Goal: Task Accomplishment & Management: Use online tool/utility

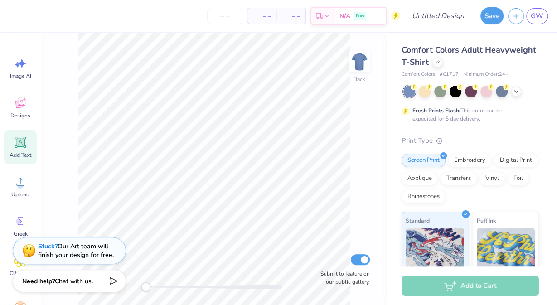
click at [18, 148] on icon at bounding box center [21, 143] width 14 height 14
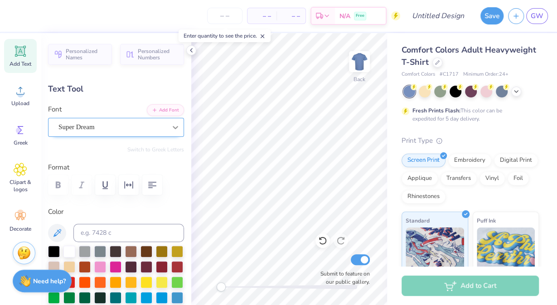
scroll to position [0, 0]
type textarea "SAE x PI BETA PHI"
type input "14.17"
type input "1.28"
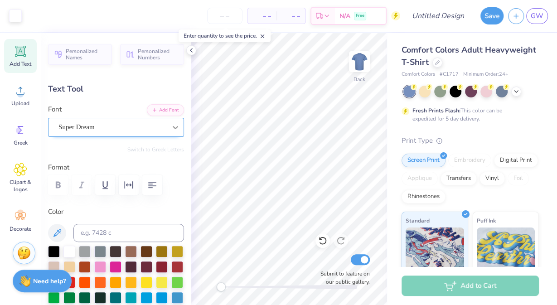
type input "11.86"
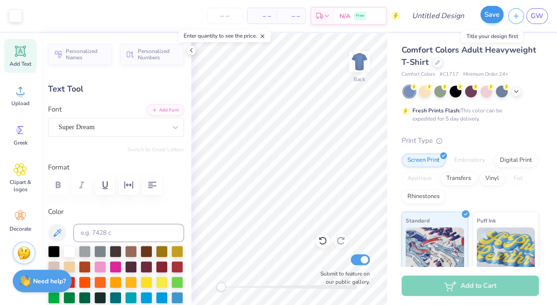
click at [368, 15] on button "Save" at bounding box center [492, 14] width 23 height 17
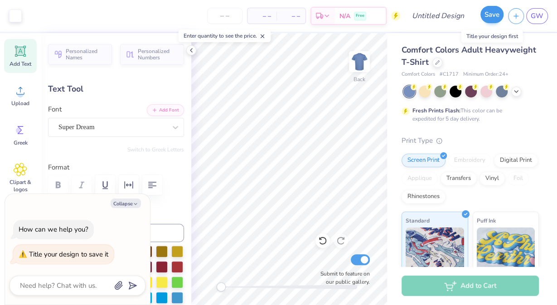
click at [368, 16] on button "Save" at bounding box center [492, 14] width 23 height 17
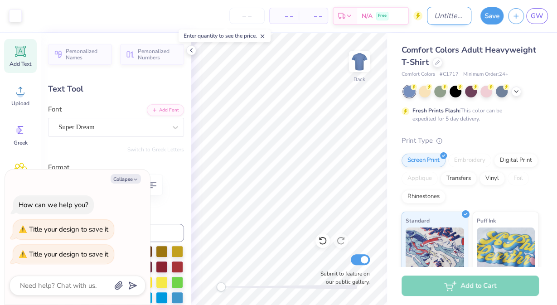
type textarea "x"
click at [368, 10] on input "Design Title" at bounding box center [449, 16] width 44 height 18
type input "t"
type textarea "x"
type input "te"
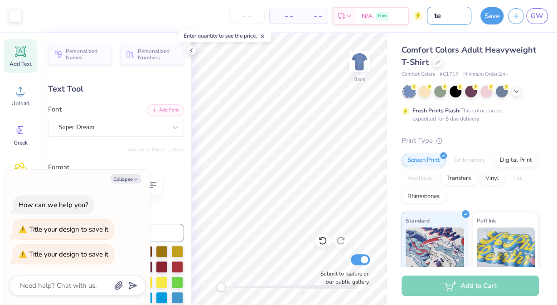
type textarea "x"
type input "tes"
type textarea "x"
type input "test"
type textarea "x"
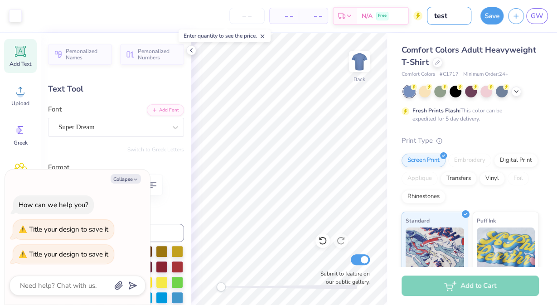
type input "test"
click at [368, 12] on button "Save" at bounding box center [492, 14] width 23 height 17
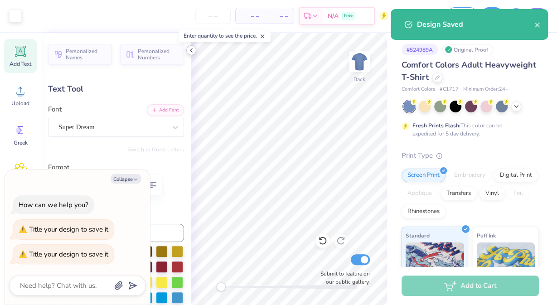
click at [191, 52] on icon at bounding box center [191, 50] width 7 height 7
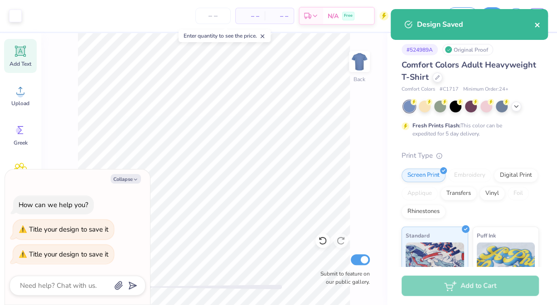
click at [368, 27] on icon "close" at bounding box center [538, 24] width 6 height 7
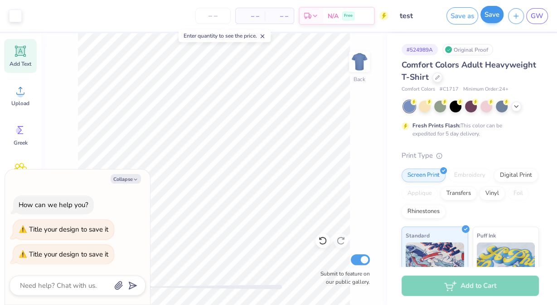
type textarea "x"
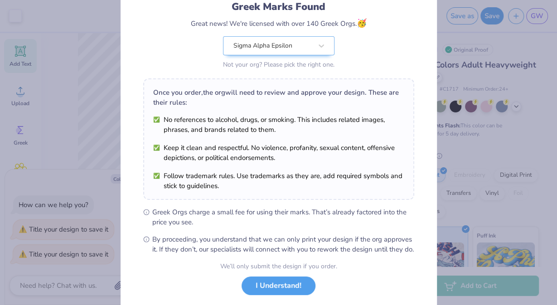
scroll to position [57, 0]
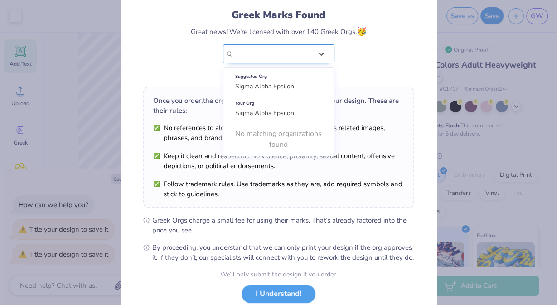
click at [286, 56] on div "Sigma Alpha Epsilon" at bounding box center [273, 54] width 79 height 10
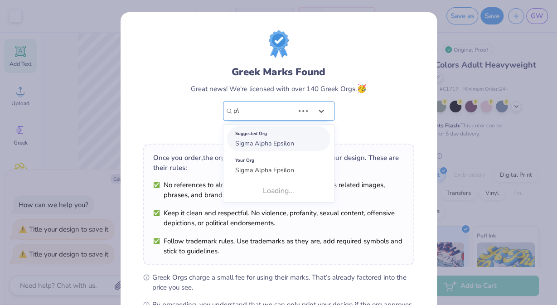
type input "p"
type input "Pi Beta Phi"
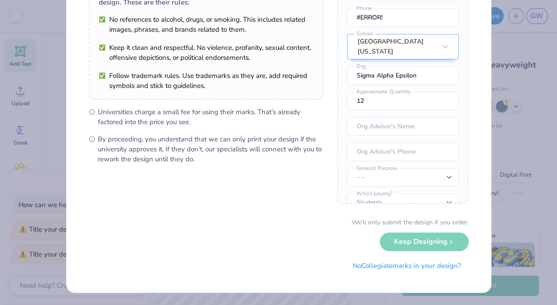
scroll to position [89, 0]
click at [359, 268] on button "No Collegiate marks in your design?" at bounding box center [407, 264] width 124 height 19
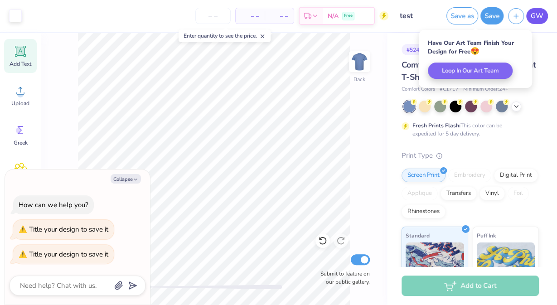
click at [368, 11] on span "GW" at bounding box center [537, 16] width 13 height 10
type textarea "x"
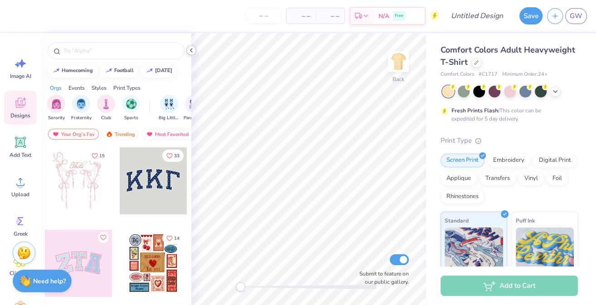
click at [188, 51] on icon at bounding box center [191, 50] width 7 height 7
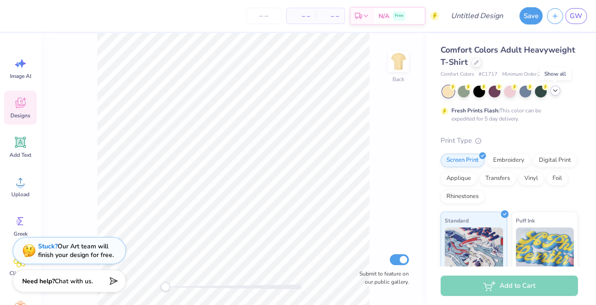
click at [556, 90] on icon at bounding box center [555, 90] width 7 height 7
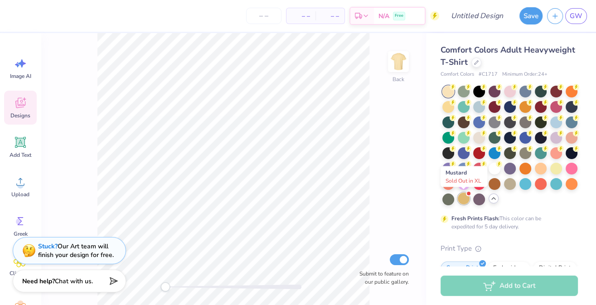
click at [465, 199] on div at bounding box center [464, 199] width 12 height 12
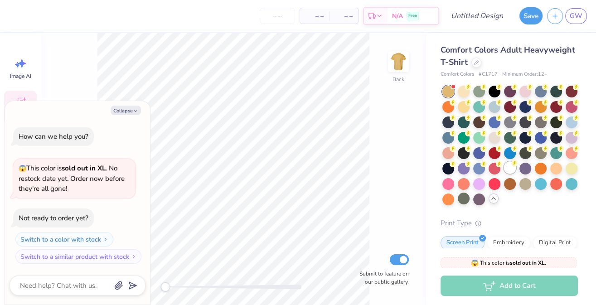
click at [512, 168] on div at bounding box center [510, 168] width 12 height 12
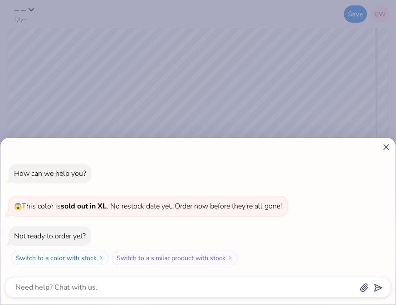
click at [386, 147] on line at bounding box center [386, 147] width 5 height 5
type textarea "x"
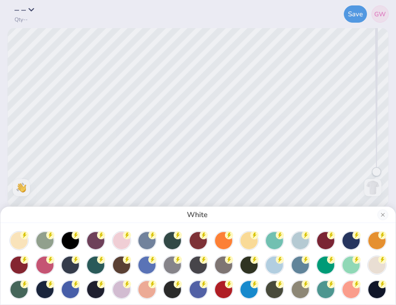
click at [385, 210] on button "Close" at bounding box center [382, 214] width 11 height 11
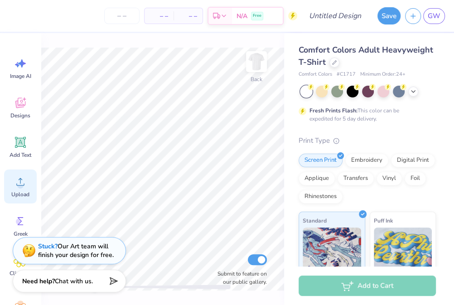
click at [21, 186] on circle at bounding box center [20, 185] width 6 height 6
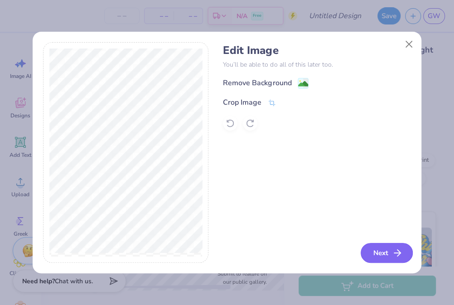
click at [379, 250] on button "Next" at bounding box center [387, 253] width 52 height 20
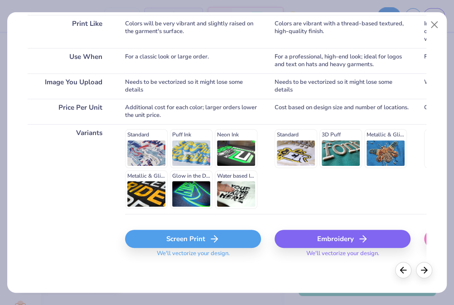
scroll to position [144, 0]
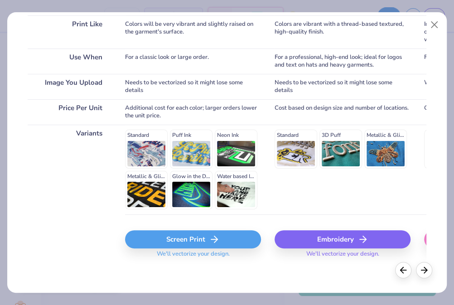
click at [220, 242] on div "Screen Print" at bounding box center [193, 239] width 136 height 18
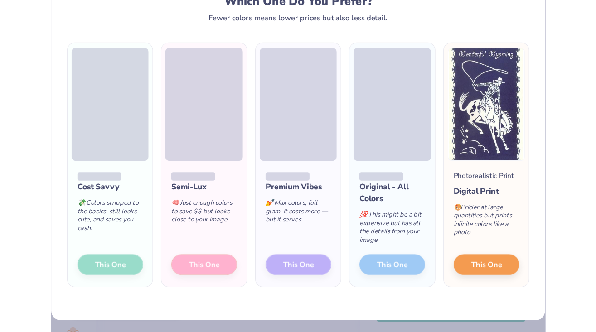
scroll to position [36, 0]
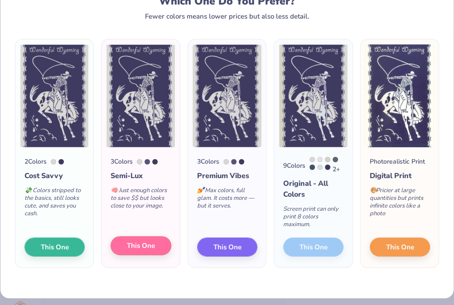
click at [152, 247] on span "This One" at bounding box center [141, 246] width 28 height 10
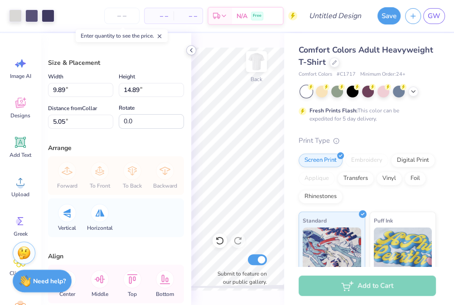
click at [192, 54] on div at bounding box center [191, 50] width 10 height 10
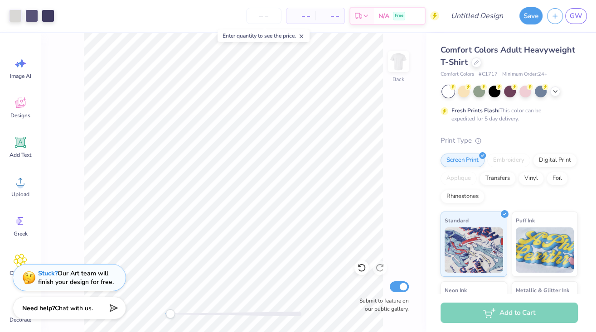
drag, startPoint x: 164, startPoint y: 312, endPoint x: 170, endPoint y: 314, distance: 7.2
click at [170, 305] on div "Accessibility label" at bounding box center [170, 314] width 9 height 9
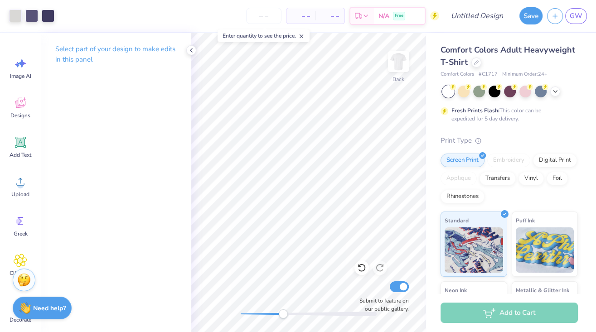
click at [296, 302] on div "Back Submit to feature on our public gallery." at bounding box center [308, 182] width 235 height 299
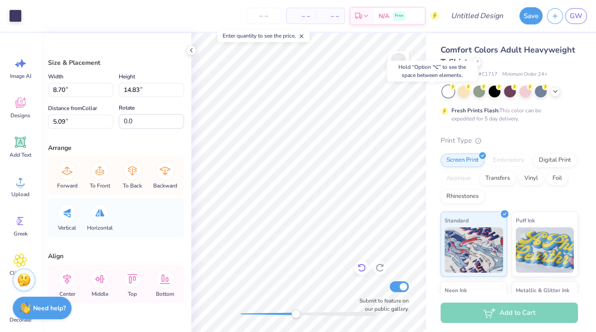
click at [360, 269] on icon at bounding box center [361, 267] width 9 height 9
click at [362, 268] on icon at bounding box center [361, 267] width 9 height 9
click at [364, 269] on icon at bounding box center [361, 267] width 9 height 9
click at [380, 269] on icon at bounding box center [379, 267] width 9 height 9
click at [312, 305] on div "Back Submit to feature on our public gallery." at bounding box center [308, 182] width 235 height 299
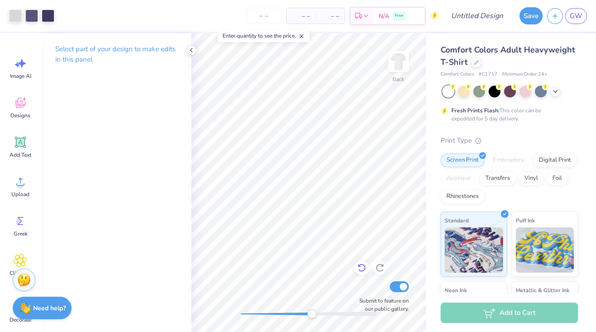
click at [360, 272] on icon at bounding box center [362, 268] width 8 height 8
drag, startPoint x: 308, startPoint y: 316, endPoint x: 247, endPoint y: 313, distance: 61.3
click at [247, 305] on div "Accessibility label" at bounding box center [247, 314] width 9 height 9
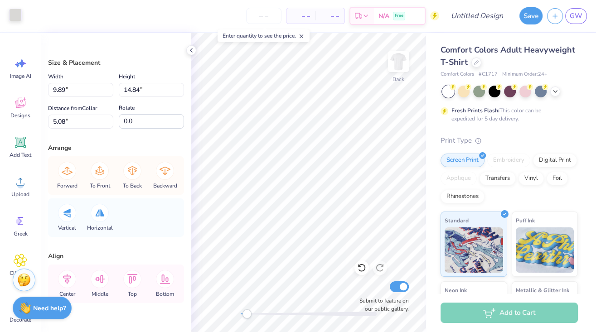
click at [15, 15] on div at bounding box center [15, 15] width 13 height 13
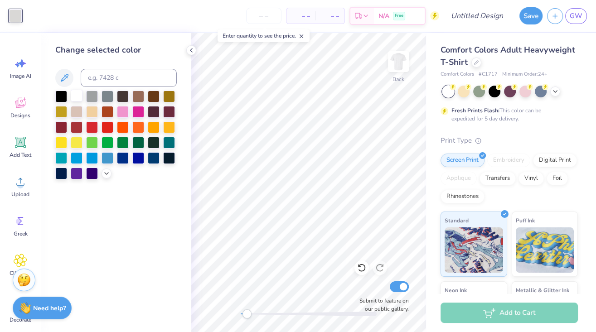
click at [78, 95] on div at bounding box center [77, 96] width 12 height 12
click at [17, 12] on div at bounding box center [15, 16] width 13 height 13
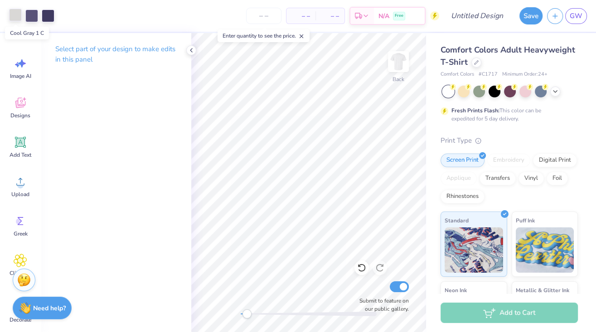
click at [14, 15] on div at bounding box center [15, 15] width 13 height 13
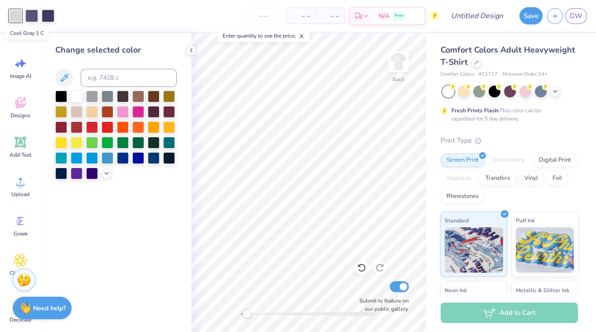
click at [14, 15] on div at bounding box center [15, 16] width 13 height 13
click at [105, 175] on icon at bounding box center [106, 172] width 7 height 7
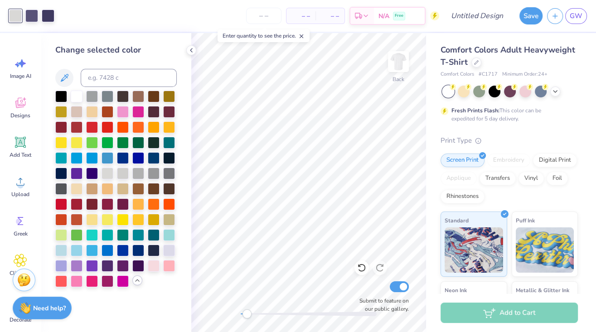
click at [185, 45] on div "Change selected color" at bounding box center [116, 182] width 151 height 299
click at [190, 51] on icon at bounding box center [191, 50] width 7 height 7
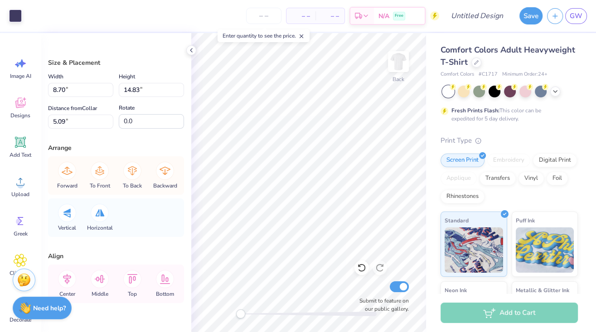
type input "3.84"
type input "5.32"
type input "11.43"
type input "3.55"
type input "5.25"
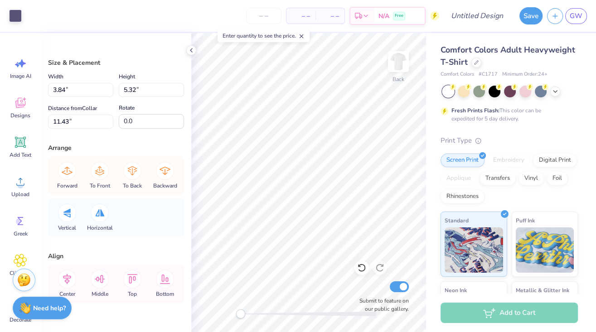
type input "10.90"
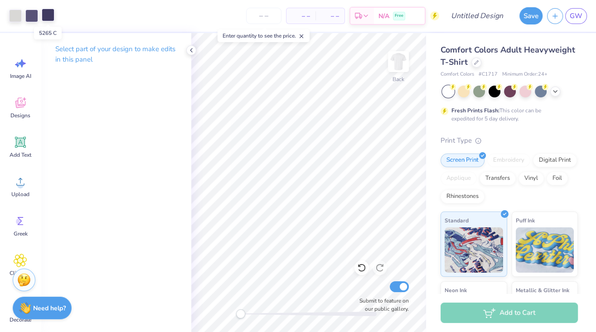
click at [47, 17] on div at bounding box center [48, 15] width 13 height 13
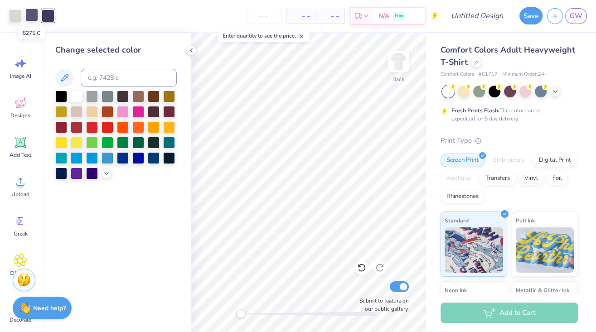
click at [30, 14] on div at bounding box center [31, 15] width 13 height 13
click at [45, 15] on div at bounding box center [48, 15] width 13 height 13
click at [32, 15] on div at bounding box center [31, 15] width 13 height 13
click at [44, 14] on div at bounding box center [48, 15] width 13 height 13
click at [95, 73] on input at bounding box center [129, 78] width 96 height 18
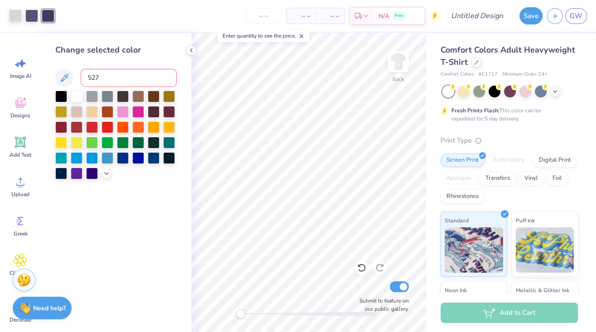
type input "5275"
click at [365, 266] on icon at bounding box center [361, 267] width 9 height 9
click at [95, 78] on input at bounding box center [129, 78] width 96 height 18
type input "5265"
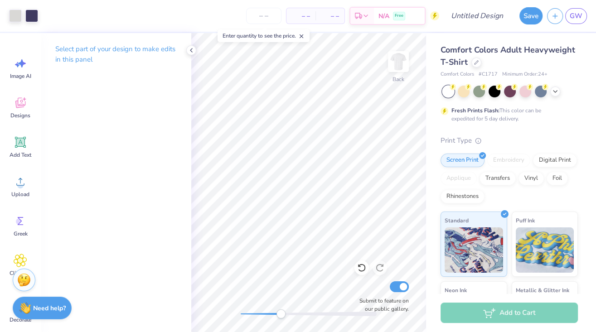
drag, startPoint x: 239, startPoint y: 313, endPoint x: 280, endPoint y: 311, distance: 40.4
click at [280, 305] on div "Accessibility label" at bounding box center [281, 314] width 9 height 9
click at [361, 268] on icon at bounding box center [361, 267] width 9 height 9
drag, startPoint x: 277, startPoint y: 312, endPoint x: 248, endPoint y: 310, distance: 28.7
click at [248, 305] on div "Accessibility label" at bounding box center [248, 314] width 9 height 9
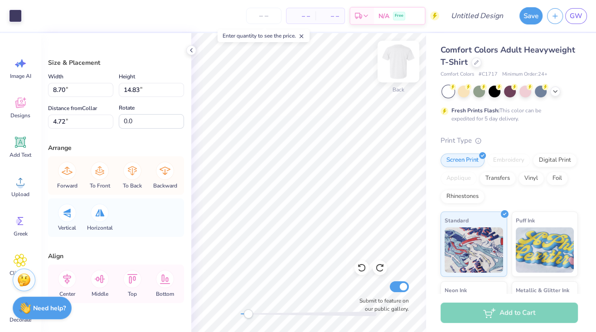
click at [399, 60] on img at bounding box center [398, 62] width 36 height 36
type input "6.74"
click at [226, 305] on div "Front Submit to feature on our public gallery." at bounding box center [308, 182] width 235 height 299
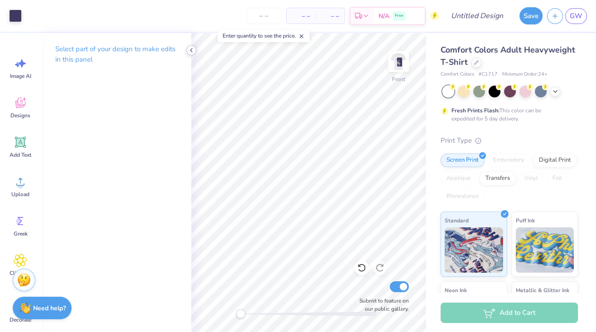
click at [190, 50] on icon at bounding box center [191, 50] width 7 height 7
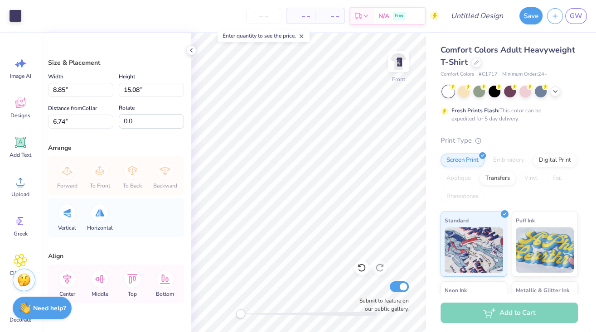
type input "6.45"
type input "10.99"
type input "10.82"
type input "82.9"
type input "90.2"
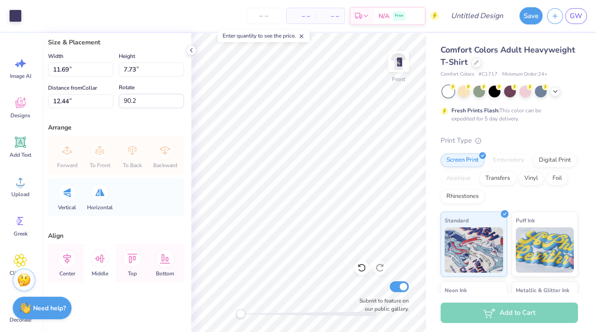
scroll to position [20, 0]
click at [86, 154] on div "Forward To Front To Back Backward" at bounding box center [116, 155] width 131 height 39
click at [101, 154] on div "Forward To Front To Back Backward" at bounding box center [116, 155] width 131 height 39
type input "8.45"
type input "4.93"
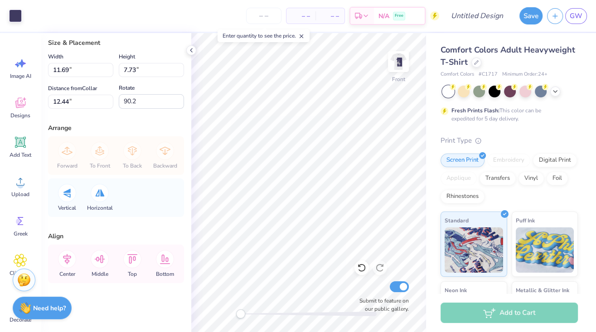
type input "14.60"
type input "14.53"
type input "8.48"
type input "3.00"
type input "11.41"
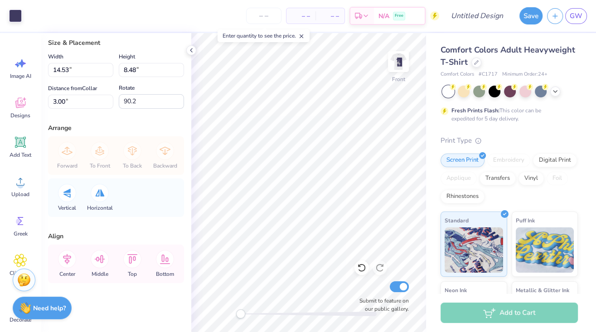
type input "6.66"
type input "6.59"
click at [88, 69] on input "11.41" at bounding box center [80, 70] width 65 height 14
type input "1"
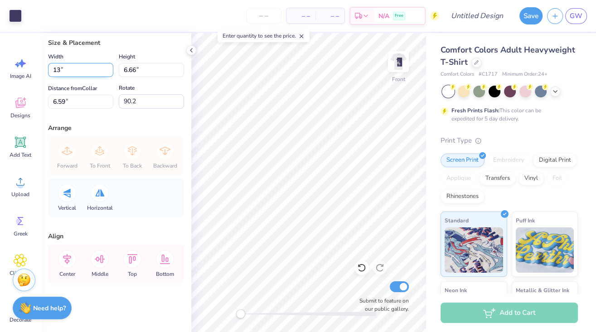
type input "13.00"
type input "7.58"
type input "5.43"
click at [136, 70] on input "7.58" at bounding box center [151, 70] width 65 height 14
click at [180, 71] on input "7.57" at bounding box center [151, 70] width 65 height 14
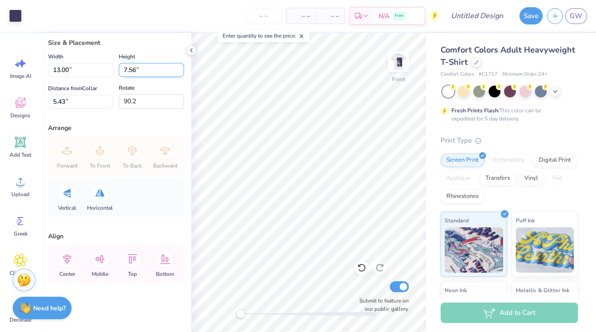
click at [180, 71] on input "7.56" at bounding box center [151, 70] width 65 height 14
click at [180, 71] on input "7.55" at bounding box center [151, 70] width 65 height 14
click at [180, 71] on input "7.54" at bounding box center [151, 70] width 65 height 14
click at [180, 71] on input "7.53" at bounding box center [151, 70] width 65 height 14
click at [180, 71] on input "7.52" at bounding box center [151, 70] width 65 height 14
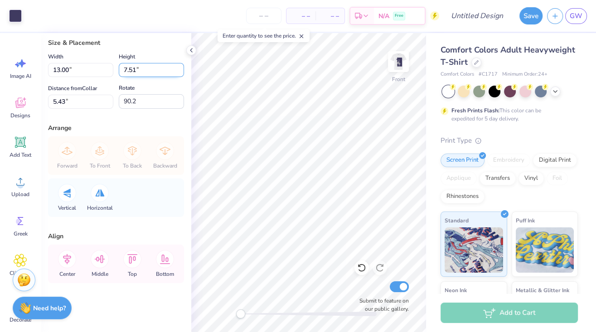
click at [180, 71] on input "7.51" at bounding box center [151, 70] width 65 height 14
click at [180, 71] on input "7.5" at bounding box center [151, 70] width 65 height 14
click at [180, 71] on input "7.49" at bounding box center [151, 70] width 65 height 14
click at [180, 71] on input "7.48" at bounding box center [151, 70] width 65 height 14
click at [180, 71] on input "7.47" at bounding box center [151, 70] width 65 height 14
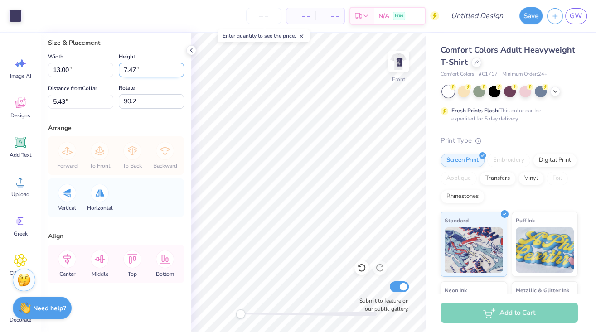
click at [126, 70] on input "7.47" at bounding box center [151, 70] width 65 height 14
type input "6.47"
type input "11.09"
type input "5.98"
click at [60, 71] on input "11.09" at bounding box center [80, 70] width 65 height 14
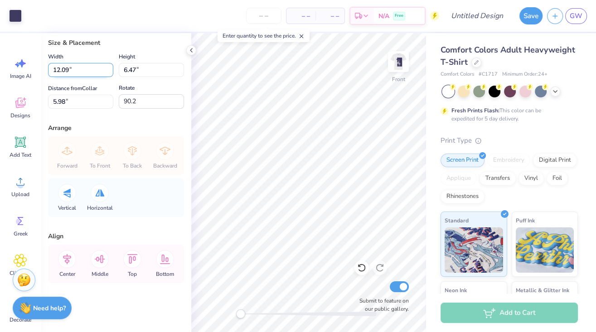
type input "12.09"
type input "7.05"
type input "5.69"
click at [223, 305] on div "Front Submit to feature on our public gallery." at bounding box center [308, 182] width 235 height 299
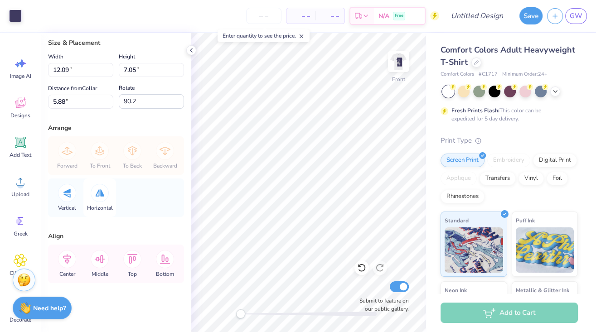
click at [91, 195] on div "Horizontal" at bounding box center [99, 198] width 33 height 39
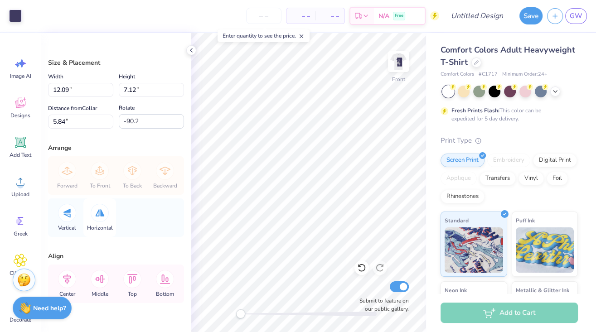
click at [96, 213] on icon at bounding box center [99, 212] width 9 height 7
click at [67, 212] on icon at bounding box center [66, 214] width 7 height 10
click at [94, 211] on div at bounding box center [100, 213] width 18 height 18
click at [86, 211] on div "Horizontal" at bounding box center [99, 218] width 33 height 39
type input "90.2"
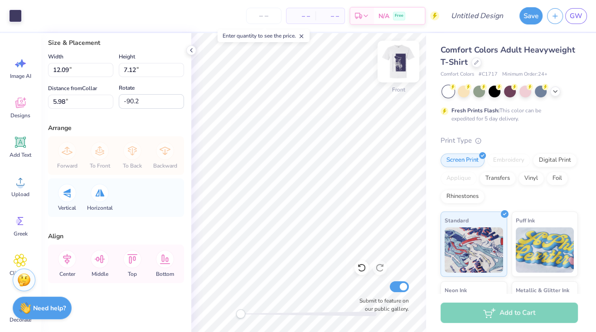
click at [395, 70] on img at bounding box center [398, 62] width 36 height 36
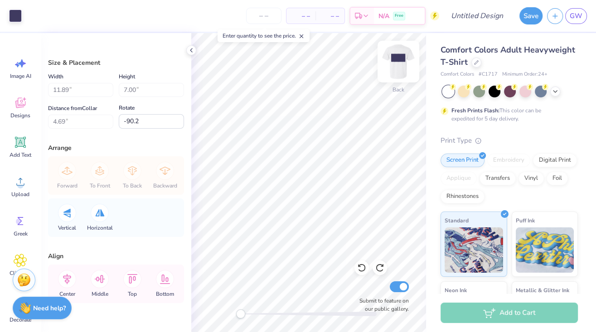
type input "8.70"
type input "14.83"
type input "4.72"
type input "0.0"
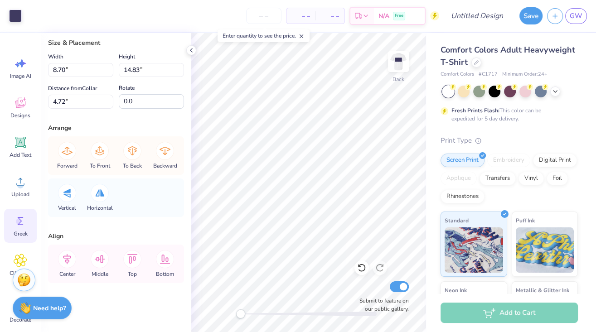
click at [23, 224] on icon at bounding box center [21, 221] width 14 height 14
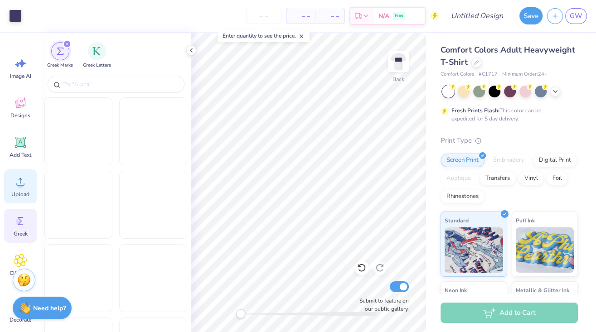
click at [23, 201] on div "Upload" at bounding box center [20, 187] width 33 height 34
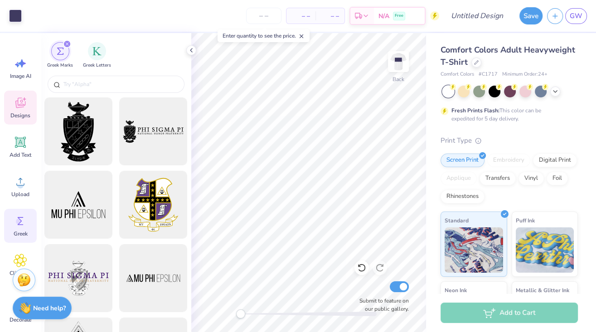
click at [19, 120] on div "Designs" at bounding box center [20, 108] width 33 height 34
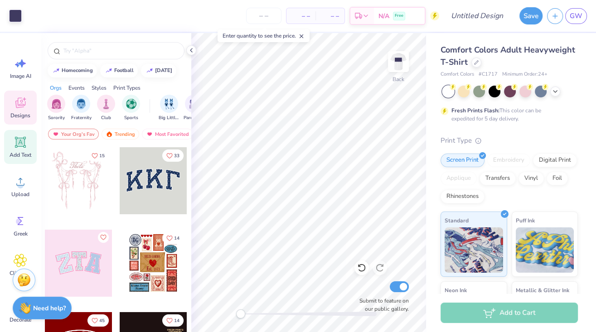
click at [14, 142] on icon at bounding box center [21, 143] width 14 height 14
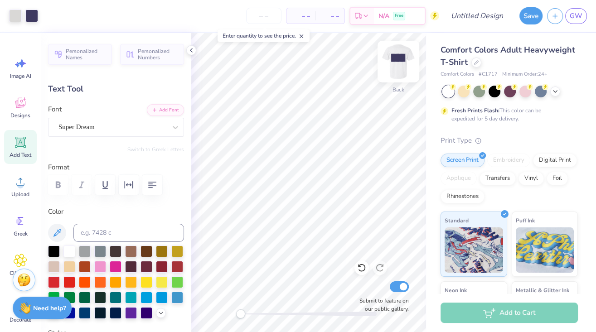
click at [399, 58] on img at bounding box center [398, 62] width 36 height 36
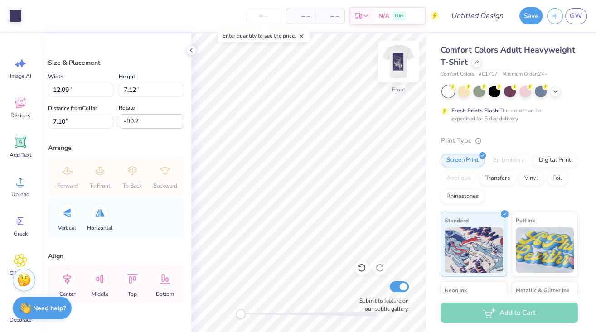
type input "6.07"
type input "13.76"
type input "8.10"
type input "6.91"
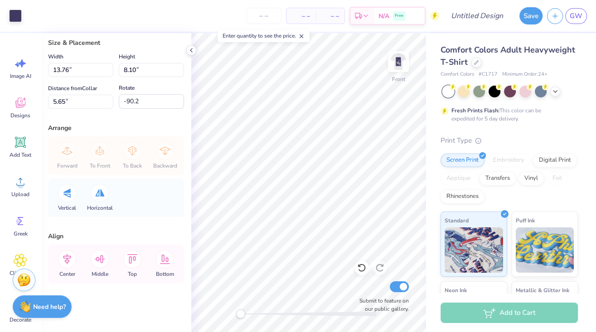
click at [29, 305] on img at bounding box center [25, 307] width 12 height 12
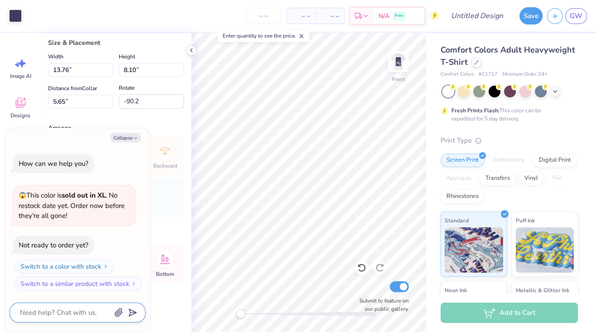
click at [64, 305] on textarea at bounding box center [65, 313] width 92 height 12
type textarea "x"
type textarea "d"
type textarea "x"
type textarea "di"
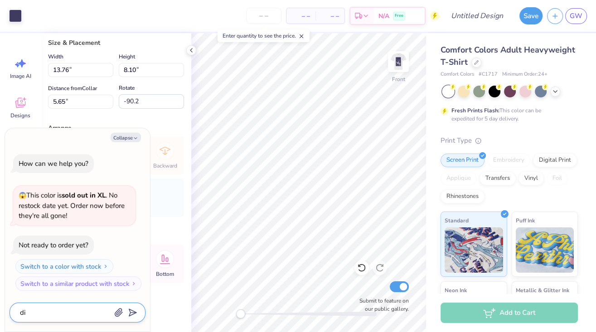
type textarea "x"
type textarea "dis"
type textarea "x"
type textarea "dist"
type textarea "x"
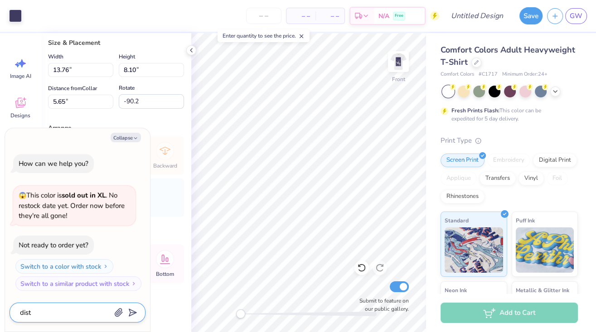
type textarea "disto"
type textarea "x"
type textarea "distor"
type textarea "x"
type textarea "distort"
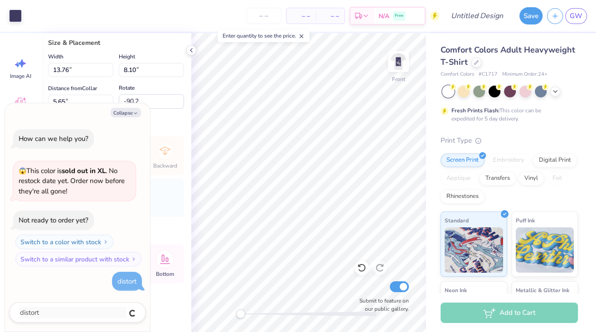
type textarea "x"
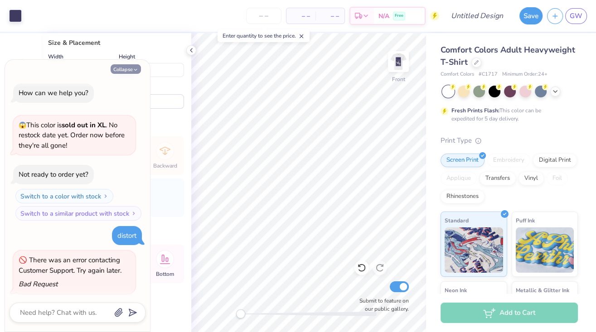
click at [127, 72] on button "Collapse" at bounding box center [126, 69] width 30 height 10
type textarea "x"
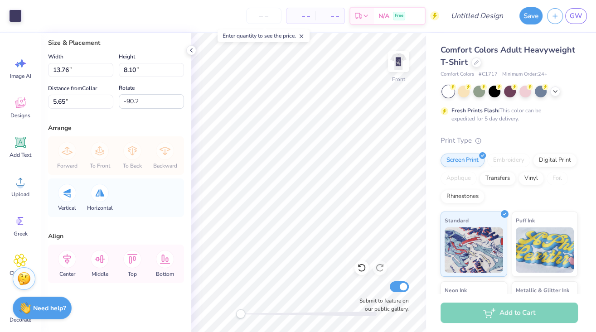
click at [20, 279] on img at bounding box center [24, 279] width 14 height 14
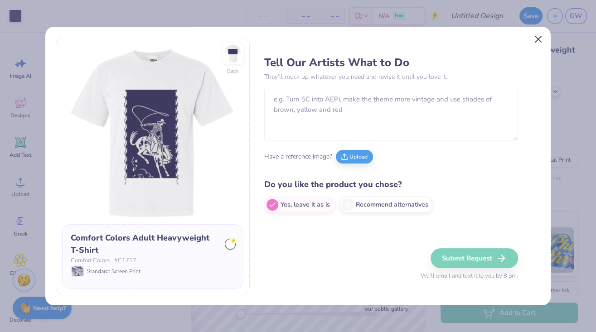
click at [536, 39] on button "Close" at bounding box center [538, 38] width 17 height 17
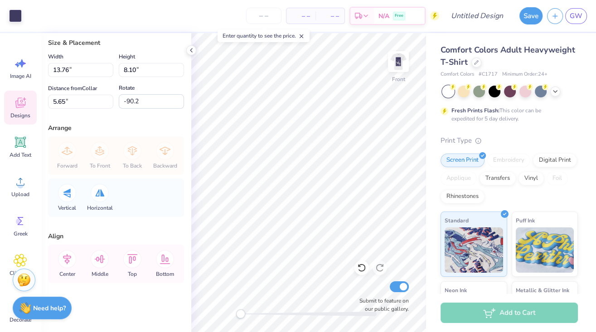
click at [21, 106] on icon at bounding box center [20, 104] width 9 height 7
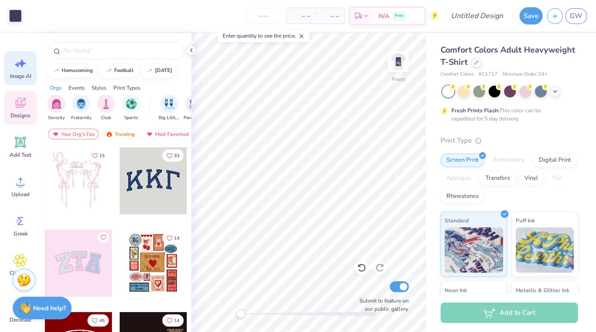
click at [18, 73] on span "Image AI" at bounding box center [20, 76] width 21 height 7
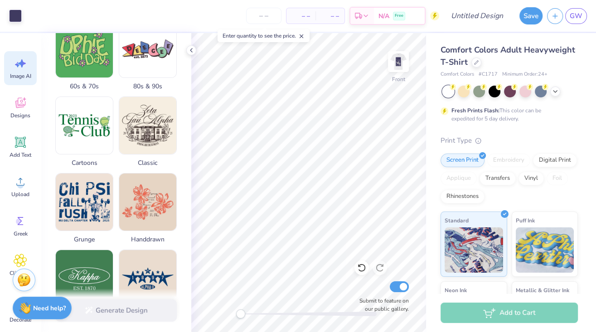
scroll to position [381, 0]
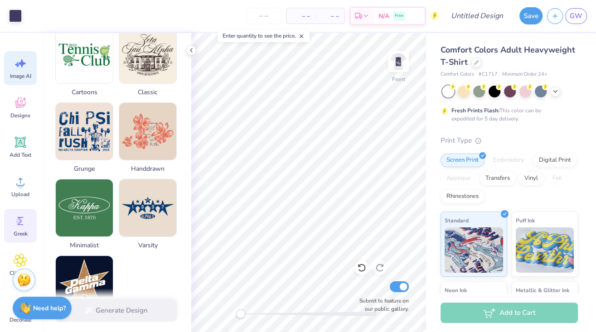
click at [18, 219] on circle at bounding box center [19, 222] width 6 height 6
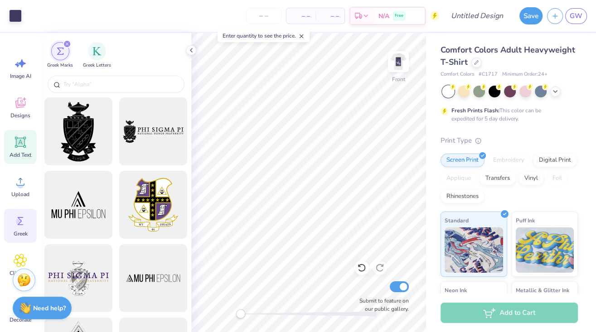
click at [20, 132] on div "Add Text" at bounding box center [20, 147] width 33 height 34
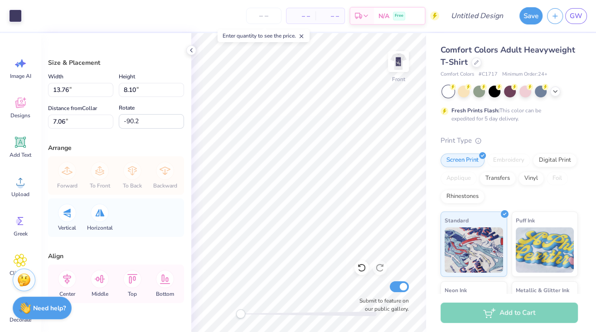
scroll to position [8, 0]
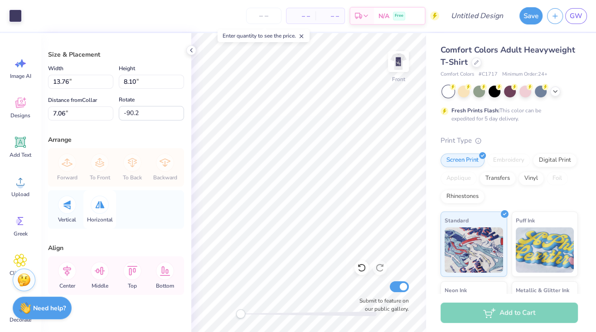
click at [99, 209] on div at bounding box center [100, 205] width 18 height 18
click at [104, 270] on icon at bounding box center [100, 271] width 10 height 8
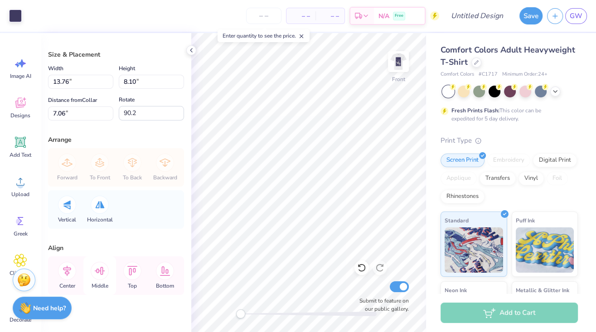
type input "-90.2"
click at [104, 270] on icon at bounding box center [100, 271] width 10 height 8
click at [123, 270] on icon at bounding box center [132, 271] width 18 height 18
click at [112, 270] on div "Middle" at bounding box center [99, 276] width 33 height 39
click at [158, 270] on icon at bounding box center [165, 271] width 18 height 18
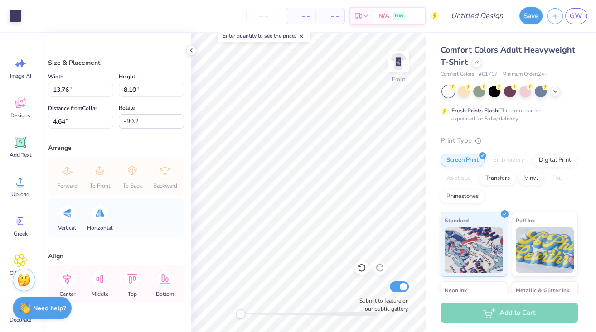
type input "8.98"
type input "5.29"
type input "7.44"
click at [302, 36] on icon at bounding box center [301, 36] width 6 height 6
type input "14.18"
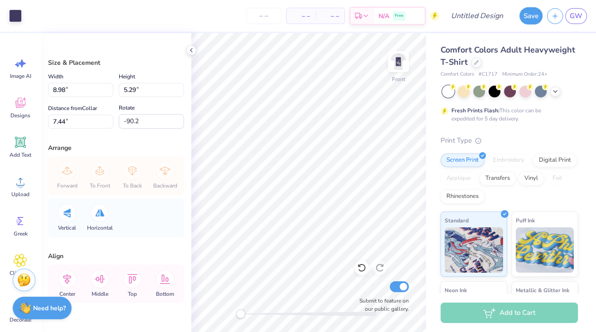
type input "8.35"
type input "6.27"
type input "14.34"
type input "8.44"
type input "6.08"
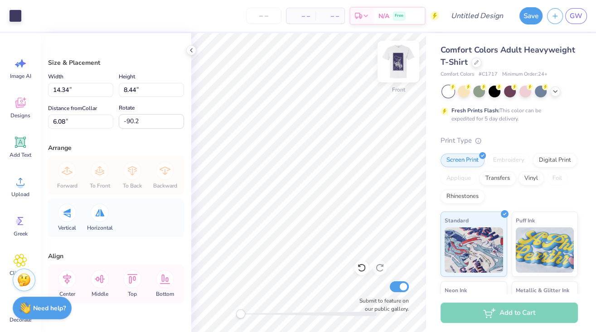
click at [403, 63] on img at bounding box center [398, 62] width 36 height 36
type input "8.70"
type input "14.83"
type input "4.02"
type input "0.0"
